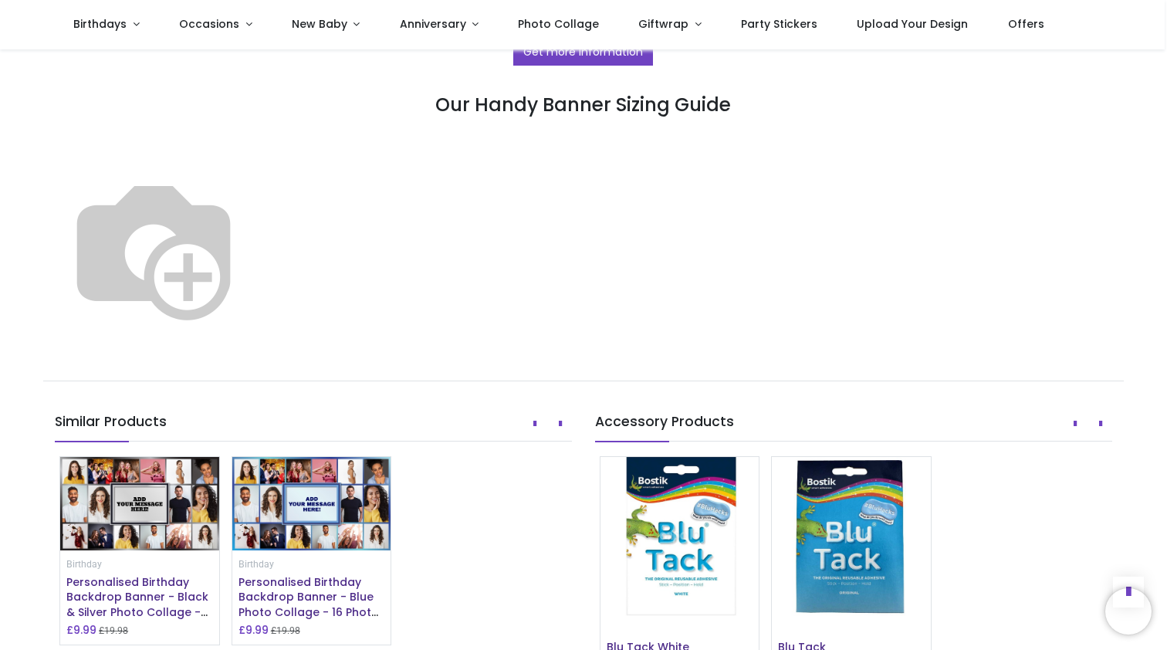
scroll to position [836, 0]
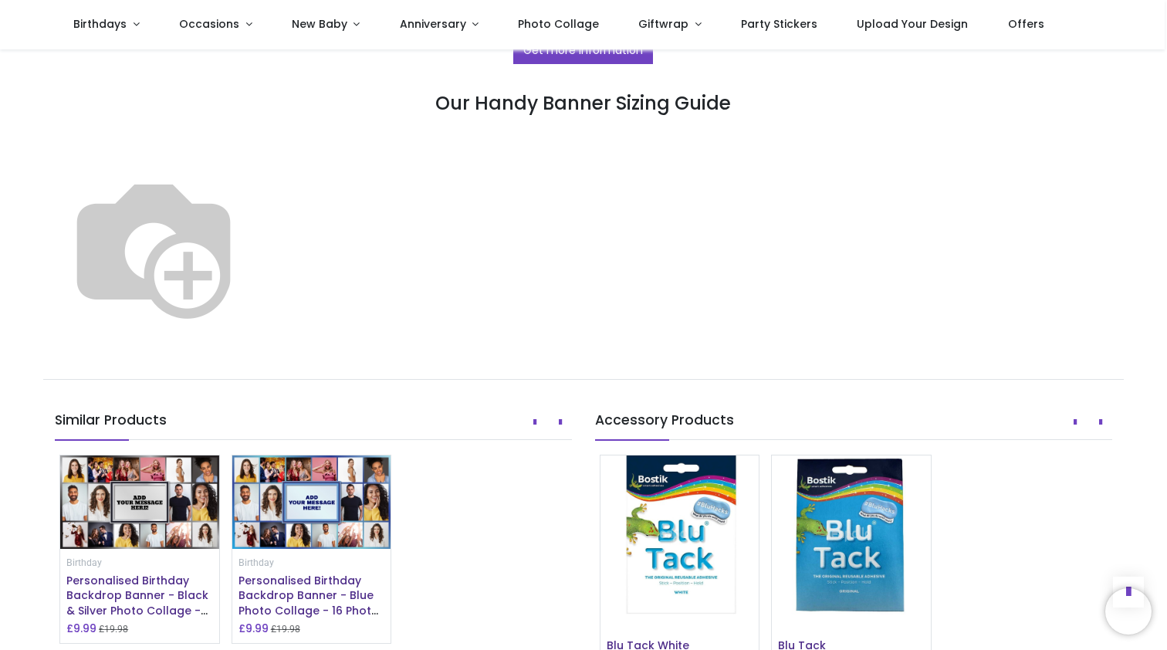
click at [252, 345] on img at bounding box center [154, 246] width 198 height 198
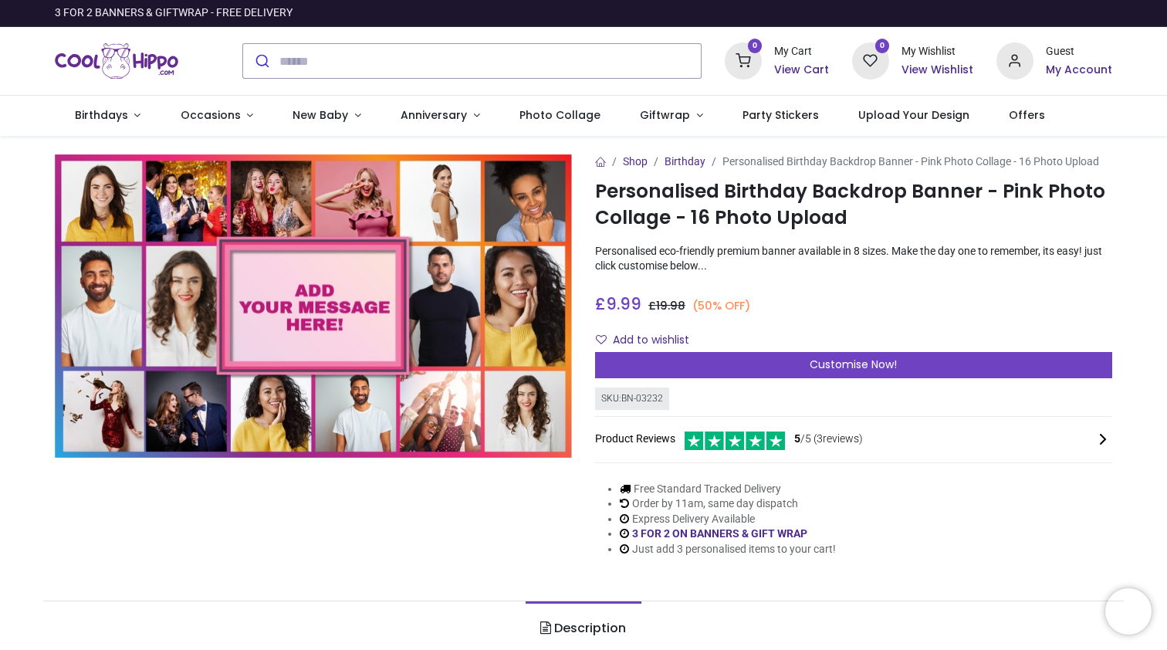
scroll to position [0, 0]
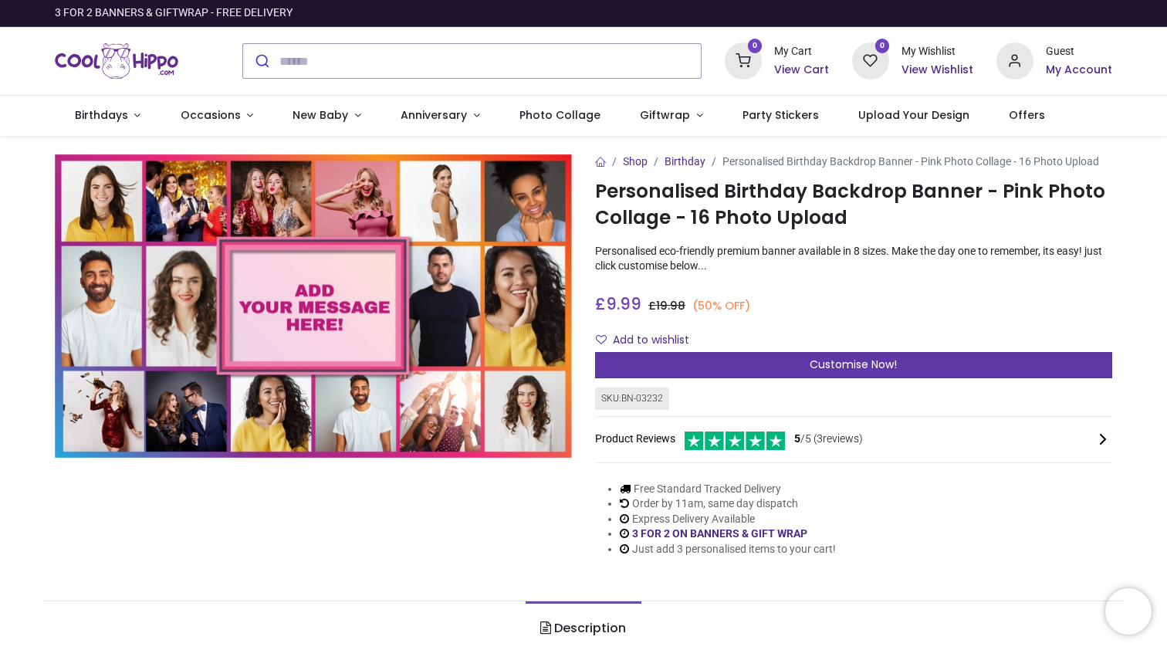
click at [832, 372] on span "Customise Now!" at bounding box center [852, 363] width 87 height 15
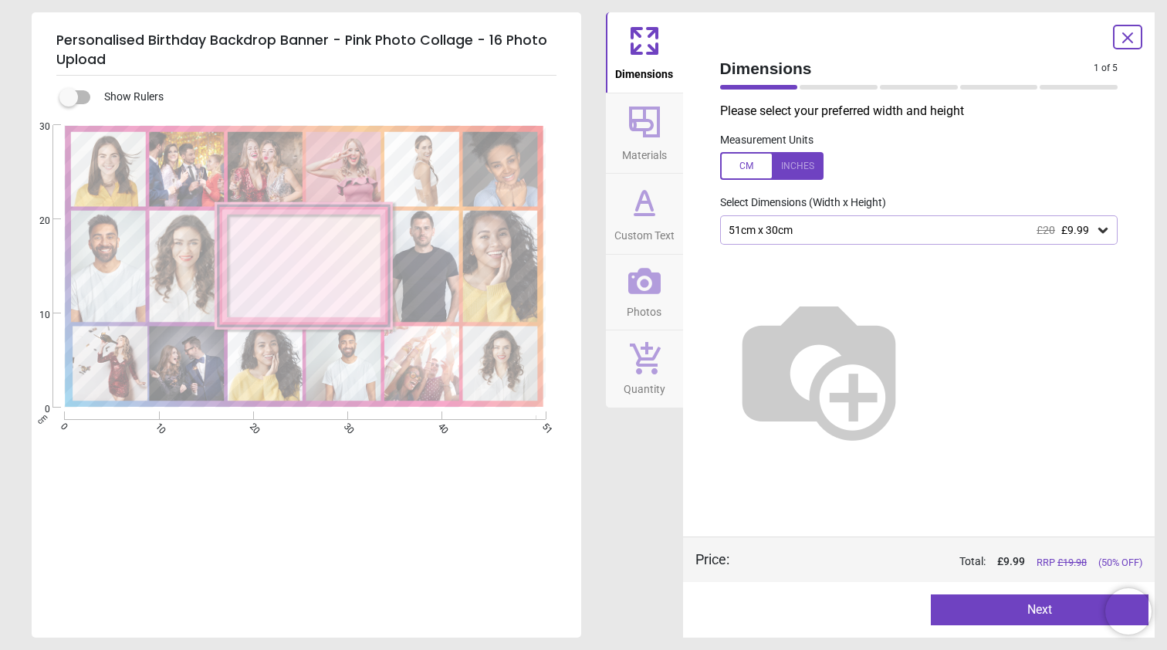
click at [1102, 226] on icon at bounding box center [1102, 229] width 15 height 15
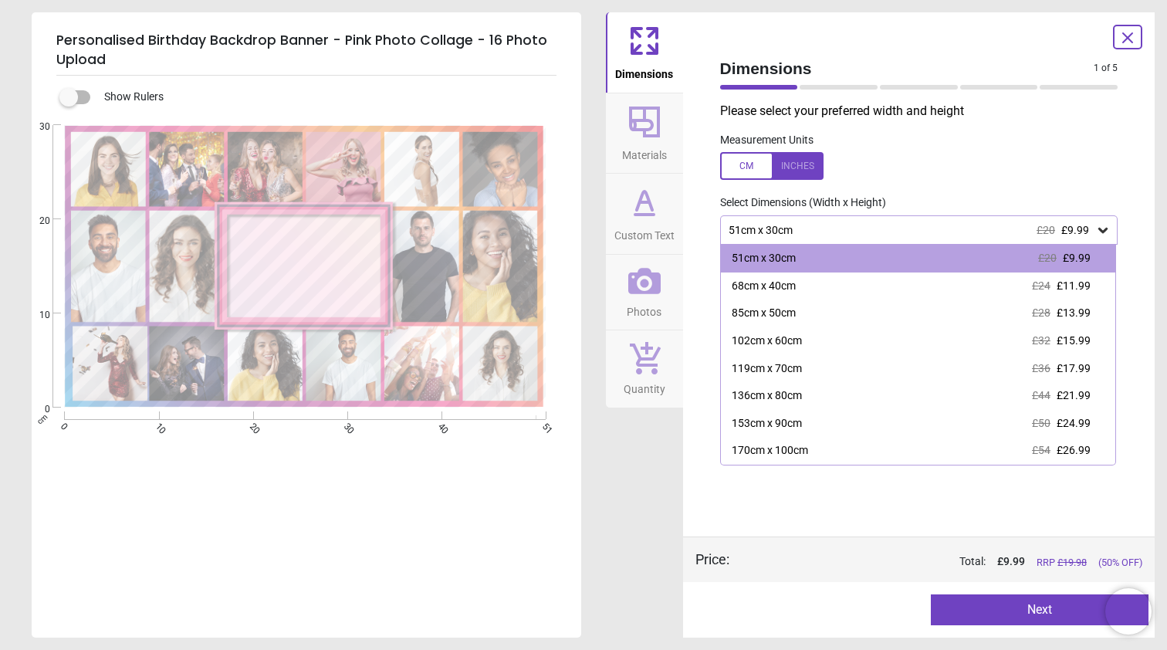
click at [1045, 610] on button "Next" at bounding box center [1039, 609] width 218 height 31
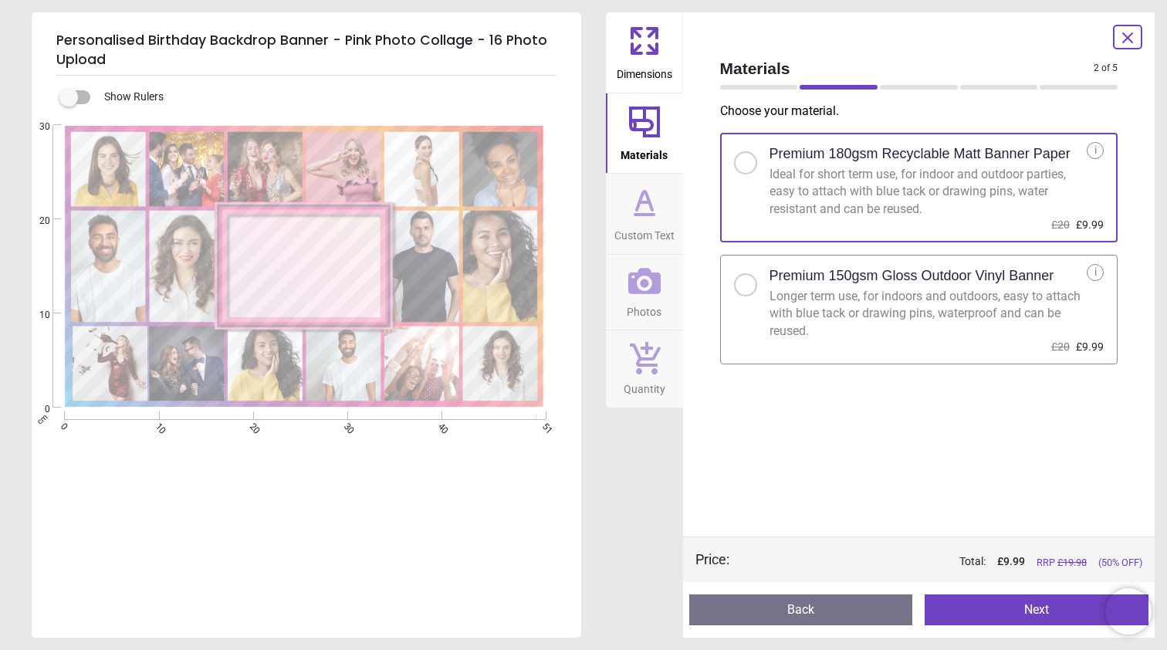
click at [1014, 613] on button "Next" at bounding box center [1036, 609] width 224 height 31
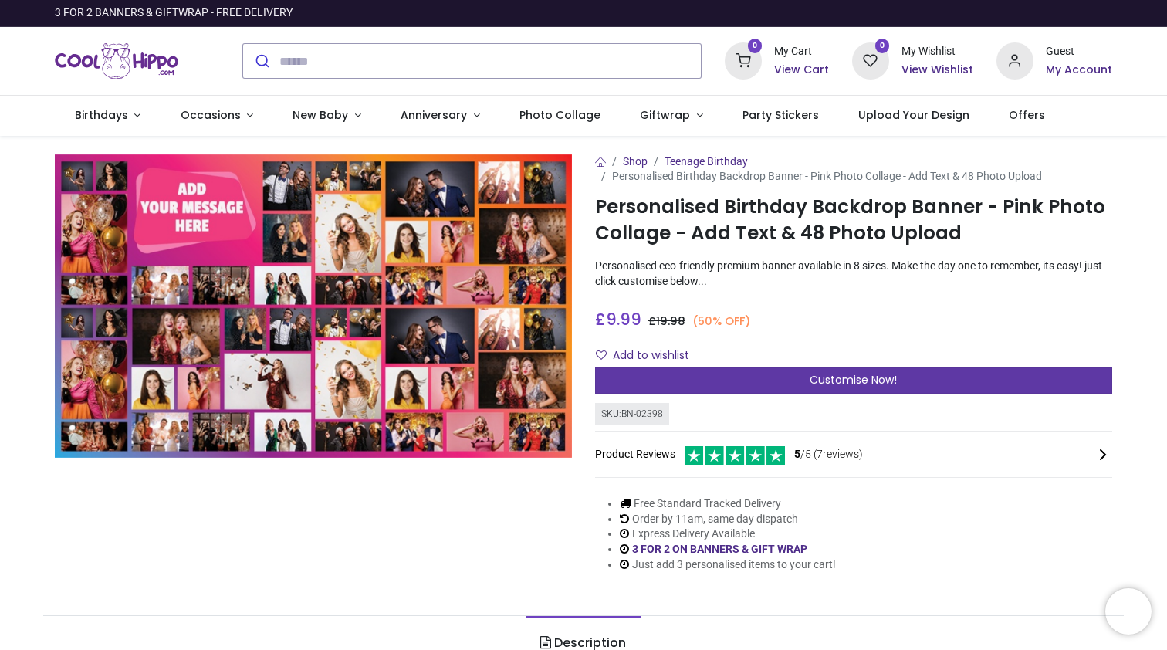
click at [1041, 381] on div "Customise Now!" at bounding box center [853, 380] width 517 height 26
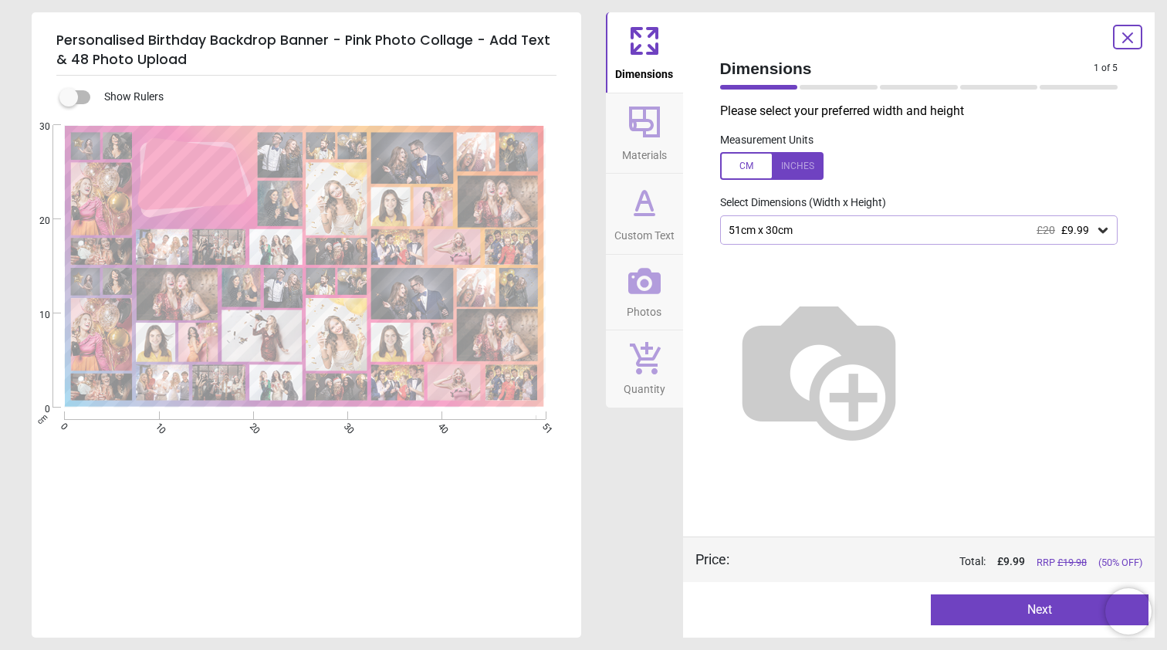
click at [746, 165] on div at bounding box center [771, 166] width 103 height 28
click at [1103, 226] on icon at bounding box center [1102, 229] width 15 height 15
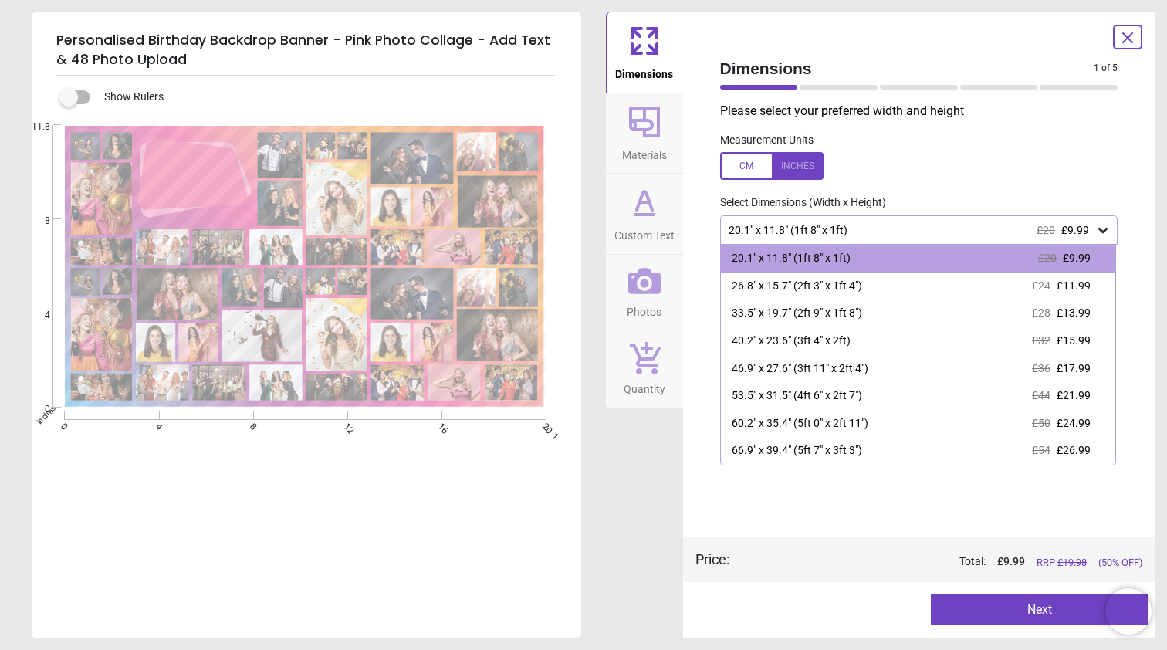
click at [1106, 229] on icon at bounding box center [1102, 230] width 9 height 5
